Goal: Information Seeking & Learning: Learn about a topic

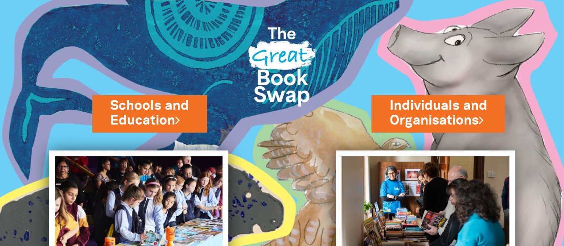
scroll to position [57, 0]
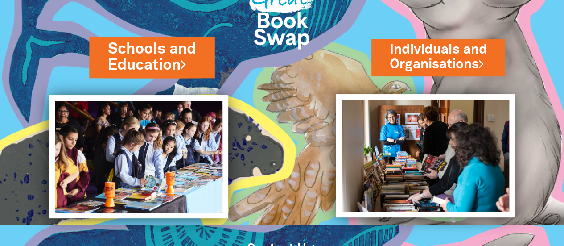
click at [167, 53] on link "Schools and Education" at bounding box center [152, 56] width 88 height 37
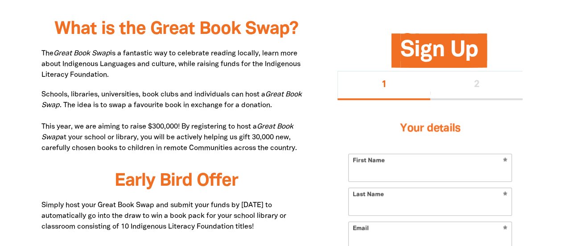
scroll to position [455, 0]
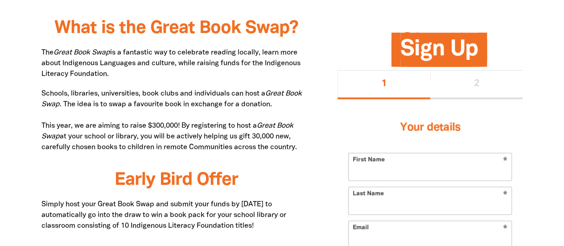
click at [168, 70] on p "The Great Book Swap is a fantastic way to celebrate reading locally, learn more…" at bounding box center [176, 63] width 270 height 32
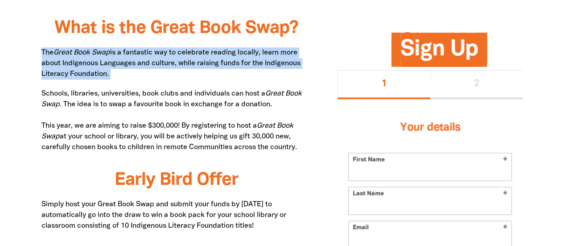
click at [168, 70] on p "The Great Book Swap is a fantastic way to celebrate reading locally, learn more…" at bounding box center [176, 63] width 270 height 32
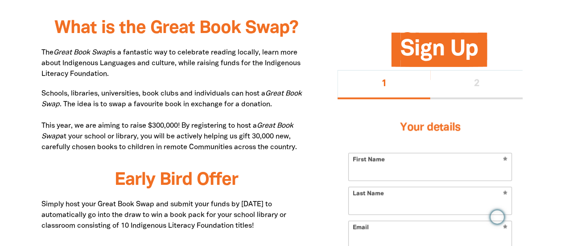
click at [159, 101] on p "Schools, libraries, universities, book clubs and individuals can host a Great B…" at bounding box center [176, 120] width 270 height 64
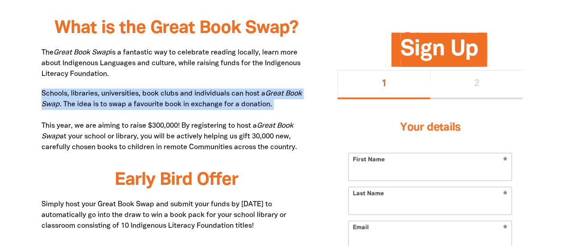
click at [159, 101] on p "Schools, libraries, universities, book clubs and individuals can host a Great B…" at bounding box center [176, 120] width 270 height 64
click at [172, 104] on p "Schools, libraries, universities, book clubs and individuals can host a Great B…" at bounding box center [176, 120] width 270 height 64
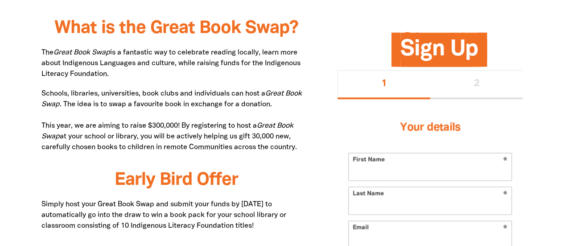
click at [172, 104] on p "Schools, libraries, universities, book clubs and individuals can host a Great B…" at bounding box center [176, 120] width 270 height 64
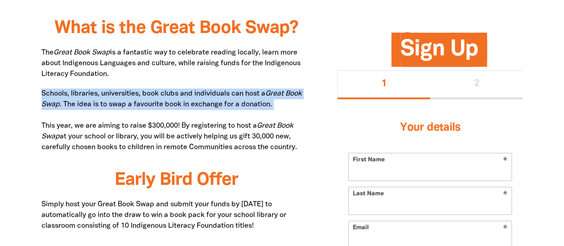
click at [172, 104] on p "Schools, libraries, universities, book clubs and individuals can host a Great B…" at bounding box center [176, 120] width 270 height 64
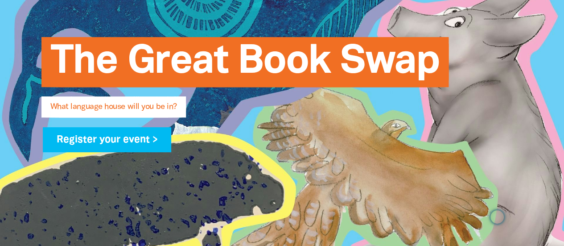
scroll to position [0, 0]
